Goal: Information Seeking & Learning: Learn about a topic

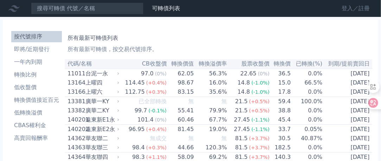
click at [358, 9] on link "登入／註冊" at bounding box center [355, 8] width 39 height 11
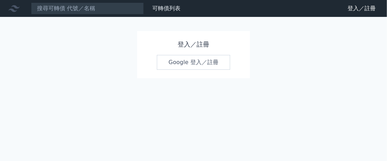
click at [198, 60] on link "Google 登入／註冊" at bounding box center [193, 62] width 73 height 15
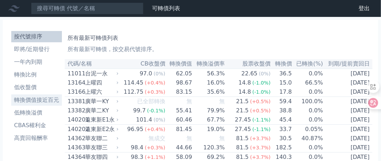
click at [22, 102] on li "轉換價值接近百元" at bounding box center [36, 100] width 51 height 8
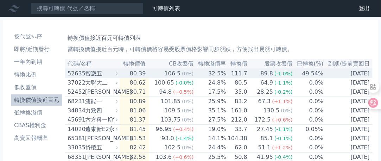
click at [94, 75] on div "智崴五" at bounding box center [101, 73] width 32 height 8
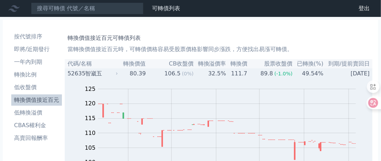
click at [92, 75] on div "智崴五" at bounding box center [101, 73] width 32 height 8
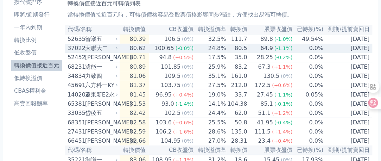
scroll to position [35, 0]
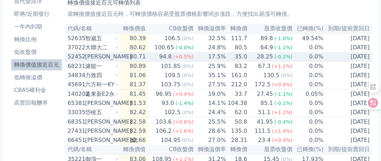
click at [93, 58] on div "[PERSON_NAME]" at bounding box center [101, 56] width 32 height 8
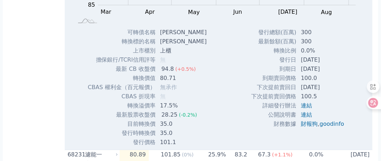
scroll to position [176, 0]
click at [333, 127] on link "goodinfo" at bounding box center [332, 123] width 25 height 7
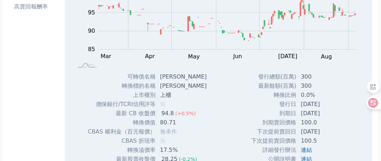
scroll to position [70, 0]
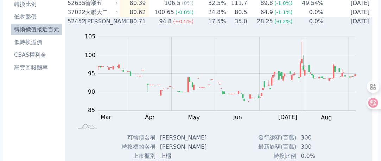
click at [94, 23] on div "[PERSON_NAME]" at bounding box center [101, 21] width 32 height 8
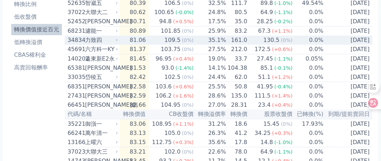
click at [93, 44] on div "力致四" at bounding box center [101, 40] width 32 height 8
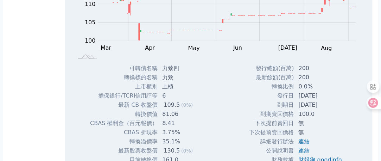
scroll to position [211, 0]
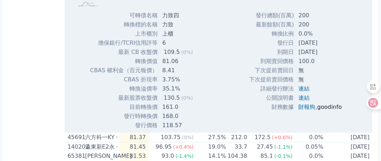
click at [331, 109] on link "goodinfo" at bounding box center [330, 107] width 25 height 7
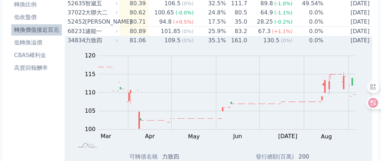
scroll to position [70, 0]
click at [89, 42] on div "力致四" at bounding box center [101, 40] width 32 height 8
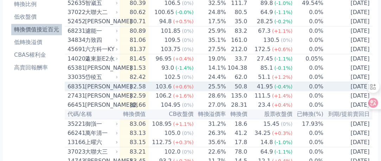
click at [94, 91] on div "[PERSON_NAME]" at bounding box center [101, 86] width 32 height 8
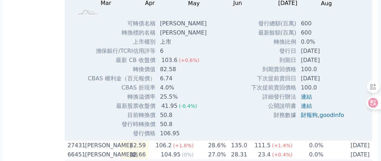
scroll to position [282, 0]
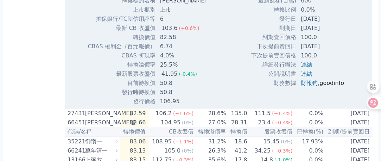
click at [335, 86] on link "goodinfo" at bounding box center [332, 83] width 25 height 7
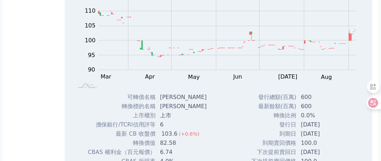
scroll to position [106, 0]
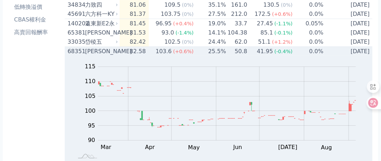
click at [89, 56] on div "[PERSON_NAME]" at bounding box center [101, 51] width 32 height 8
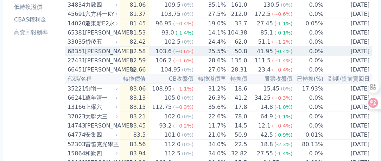
click at [89, 56] on div "[PERSON_NAME]" at bounding box center [101, 51] width 32 height 8
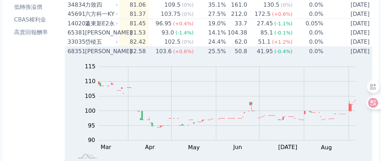
click at [91, 56] on div "[PERSON_NAME]" at bounding box center [101, 51] width 32 height 8
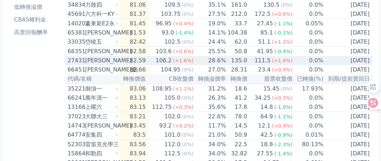
click at [92, 65] on div "[PERSON_NAME]" at bounding box center [101, 60] width 32 height 8
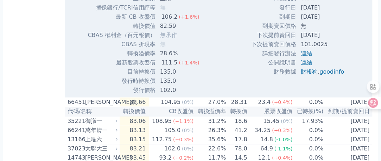
scroll to position [317, 0]
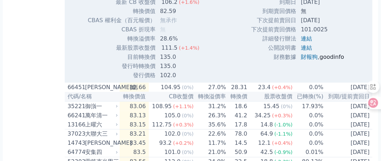
click at [330, 60] on link "goodinfo" at bounding box center [332, 57] width 25 height 7
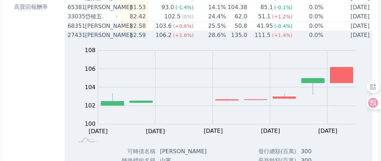
scroll to position [70, 0]
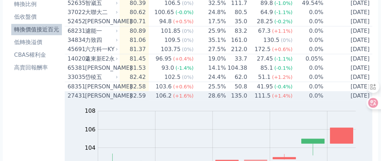
click at [89, 100] on div "[PERSON_NAME]" at bounding box center [101, 96] width 32 height 8
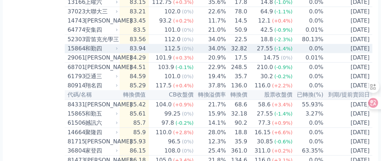
scroll to position [211, 0]
